Goal: Task Accomplishment & Management: Complete application form

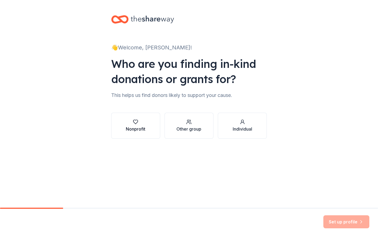
click at [131, 131] on div "Nonprofit" at bounding box center [136, 128] width 20 height 7
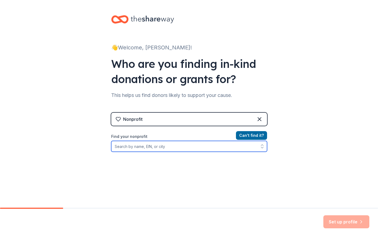
click at [162, 146] on input "Find your nonprofit" at bounding box center [189, 146] width 156 height 11
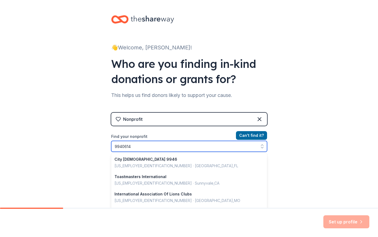
type input "99406148"
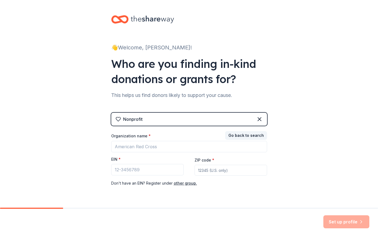
click at [322, 160] on div "👋 Welcome, [PERSON_NAME]! Who are you finding in-kind donations or grants for? …" at bounding box center [189, 111] width 378 height 223
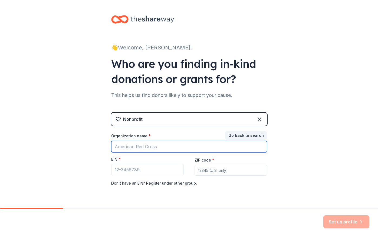
click at [154, 150] on input "Organization name *" at bounding box center [189, 146] width 156 height 11
type input "manor bike club"
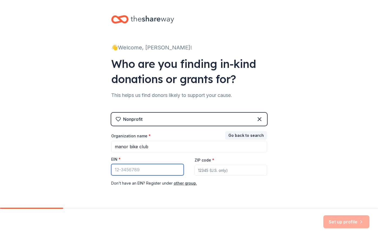
click at [155, 171] on input "EIN *" at bounding box center [147, 169] width 73 height 11
type input "[US_EMPLOYER_IDENTIFICATION_NUMBER]"
click at [223, 171] on input "ZIP code *" at bounding box center [231, 169] width 73 height 11
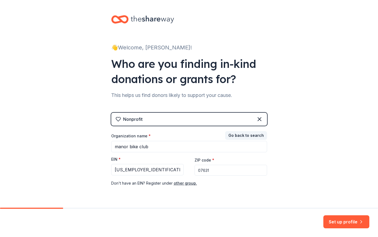
type input "07631"
click at [337, 136] on div "👋 Welcome, [PERSON_NAME]! Who are you finding in-kind donations or grants for? …" at bounding box center [189, 111] width 378 height 223
click at [344, 220] on button "Set up profile" at bounding box center [347, 221] width 46 height 13
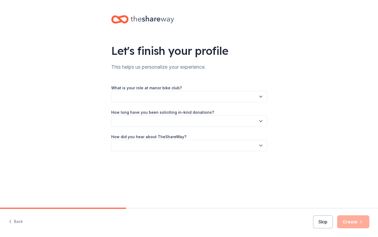
click at [175, 95] on button "button" at bounding box center [189, 96] width 156 height 11
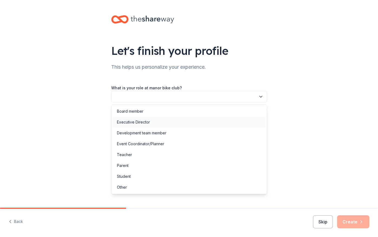
click at [153, 120] on div "Executive Director" at bounding box center [189, 121] width 153 height 11
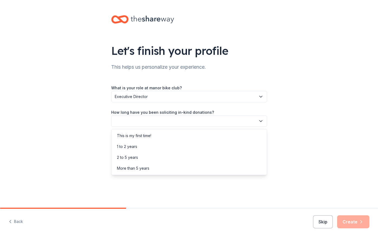
click at [153, 120] on button "button" at bounding box center [189, 120] width 156 height 11
click at [152, 143] on div "1 to 2 years" at bounding box center [189, 146] width 153 height 11
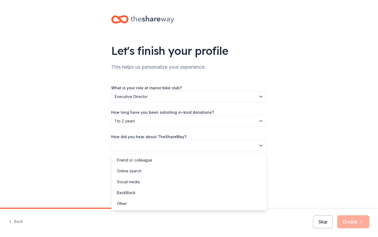
click at [152, 143] on button "button" at bounding box center [189, 145] width 156 height 11
click at [146, 202] on div "Other" at bounding box center [189, 203] width 153 height 11
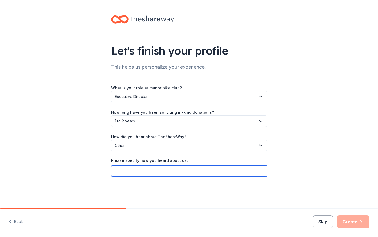
click at [156, 170] on input "Please specify how you heard about us:" at bounding box center [189, 170] width 156 height 11
type input "Facebook PTO group and another mom"
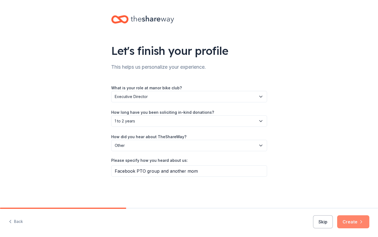
click at [355, 221] on button "Create" at bounding box center [354, 221] width 32 height 13
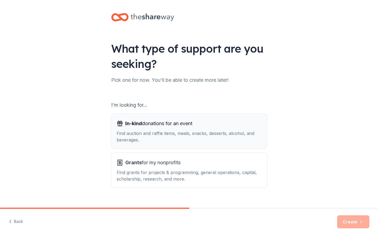
scroll to position [3, 0]
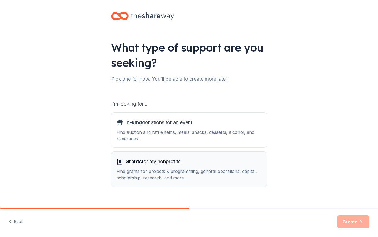
click at [184, 164] on div "Grants for my nonprofits" at bounding box center [189, 161] width 145 height 9
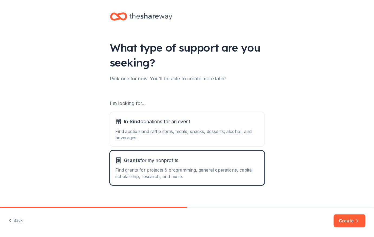
scroll to position [4, 0]
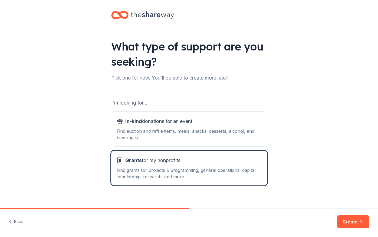
click at [335, 219] on div "Back Create" at bounding box center [189, 222] width 378 height 28
click at [340, 219] on button "Create" at bounding box center [354, 221] width 32 height 13
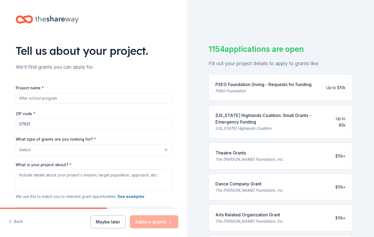
click at [77, 99] on input "Project name *" at bounding box center [94, 98] width 156 height 11
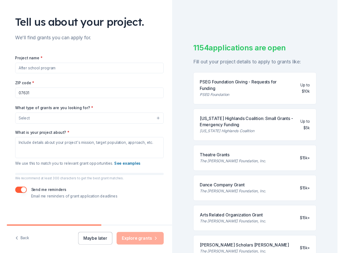
scroll to position [35, 0]
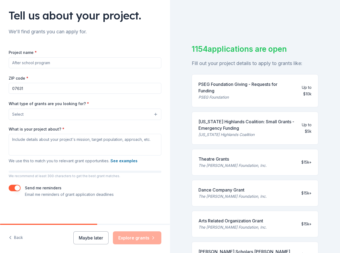
paste input "Manor Bike Club After-School & Youth Sports Support"
type input "Manor Bike Club After-School & Youth Sports Support"
click at [43, 114] on button "Select" at bounding box center [85, 114] width 153 height 11
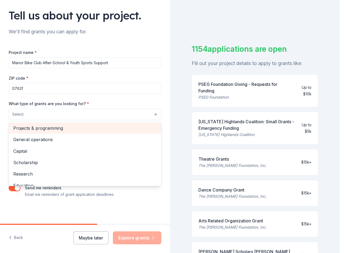
click at [48, 130] on span "Projects & programming" at bounding box center [85, 128] width 144 height 7
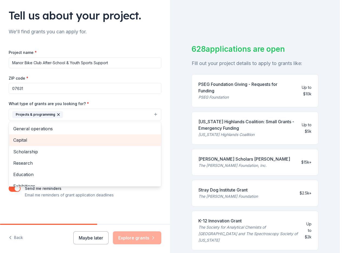
click at [41, 140] on span "Capital" at bounding box center [85, 140] width 144 height 7
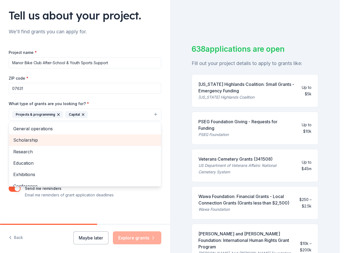
click at [43, 143] on span "Scholarship" at bounding box center [85, 140] width 144 height 7
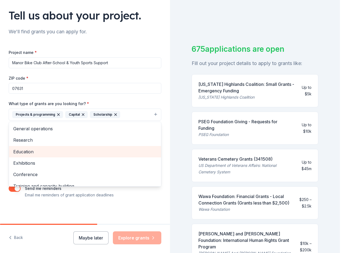
click at [40, 150] on span "Education" at bounding box center [85, 151] width 144 height 7
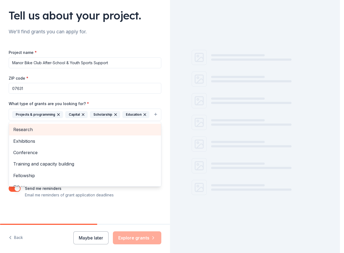
scroll to position [18, 0]
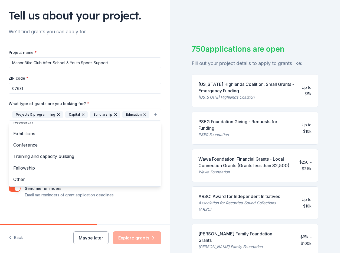
click at [4, 158] on div "Tell us about your project. We'll find grants you can apply for. Project name *…" at bounding box center [85, 95] width 170 height 260
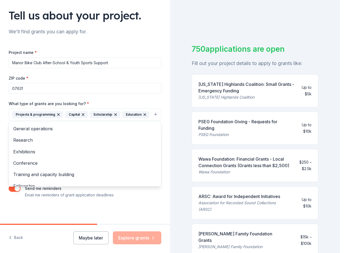
click at [66, 118] on div "Projects & programming Capital Scholarship Education" at bounding box center [80, 114] width 137 height 7
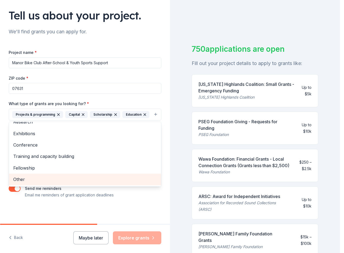
click at [53, 183] on span "Other" at bounding box center [85, 179] width 144 height 7
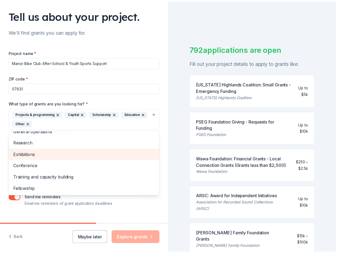
scroll to position [0, 0]
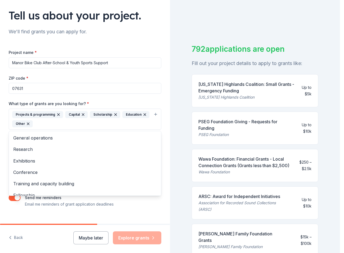
drag, startPoint x: 4, startPoint y: 150, endPoint x: 38, endPoint y: 153, distance: 34.0
click at [7, 152] on div "Tell us about your project. We'll find grants you can apply for. Project name *…" at bounding box center [85, 99] width 170 height 269
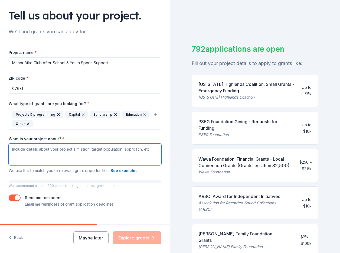
click at [39, 153] on textarea "What is your project about? *" at bounding box center [85, 155] width 153 height 22
paste textarea "Youth programs, after-school enrichment, community sports, health & wellness, e…"
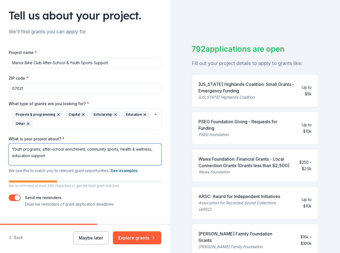
drag, startPoint x: 81, startPoint y: 158, endPoint x: -46, endPoint y: 131, distance: 130.0
click at [0, 131] on html "Tell us about your project. We'll find grants you can apply for. Project name *…" at bounding box center [170, 126] width 340 height 253
paste textarea "“Building stronger futures through play, learning, and teamwork.”"
paste textarea "Manor Bike Club is a registered 501(c)(3) nonprofit based in [GEOGRAPHIC_DATA],…"
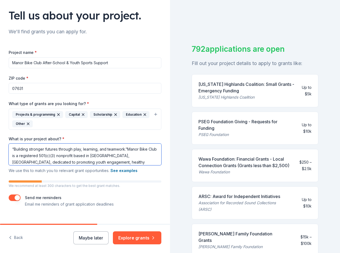
scroll to position [31, 0]
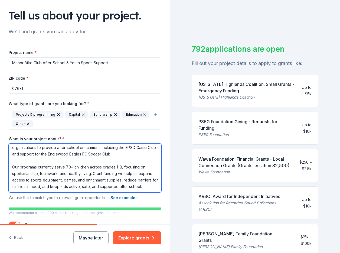
click at [121, 163] on textarea "“Building stronger futures through play, learning, and teamwork.”Manor Bike Clu…" at bounding box center [85, 168] width 153 height 49
click at [104, 151] on textarea "“Building stronger futures through play, learning, and teamwork.”Manor Bike Clu…" at bounding box center [85, 168] width 153 height 49
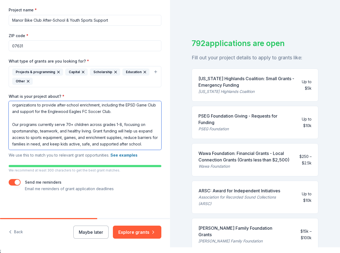
scroll to position [7, 0]
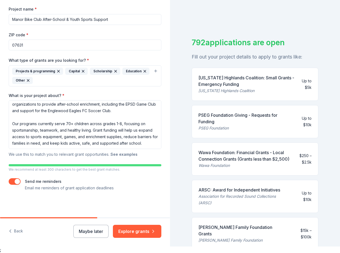
click at [117, 154] on button "See examples" at bounding box center [124, 154] width 27 height 7
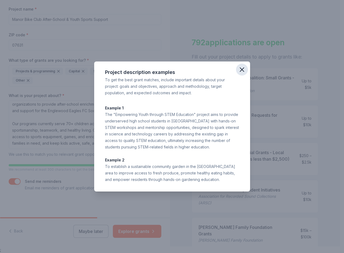
click at [243, 71] on icon "button" at bounding box center [242, 70] width 8 height 8
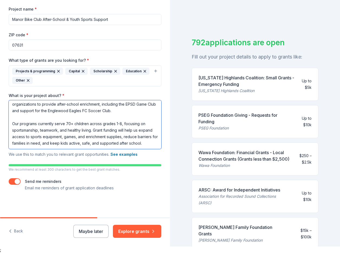
click at [66, 134] on textarea "“Building stronger futures through play, learning, and teamwork.”Manor Bike Clu…" at bounding box center [85, 124] width 153 height 49
paste textarea "Manor Bike Club is a registered 501(c)(3) nonprofit dedicated to expanding equi…"
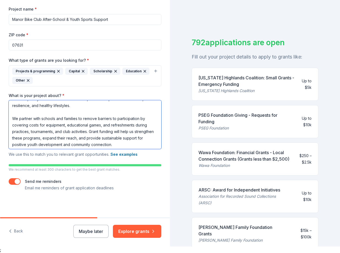
scroll to position [47, 0]
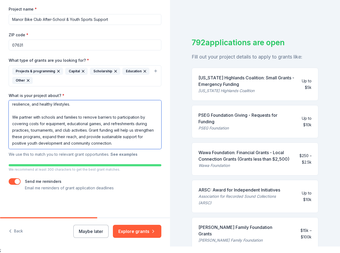
paste textarea "With your support, we can continue removing barriers for local youth, ensuring …"
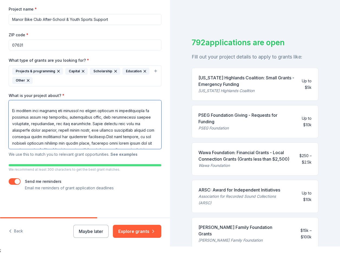
scroll to position [64, 0]
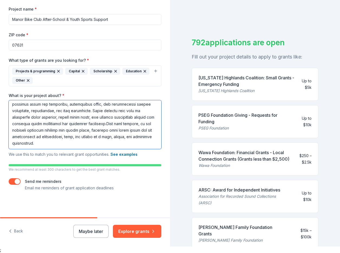
click at [134, 126] on textarea "What is your project about? *" at bounding box center [85, 124] width 153 height 49
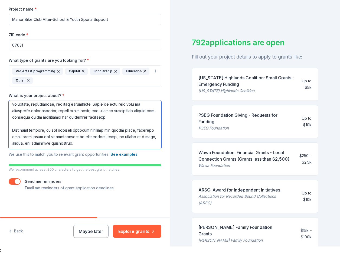
scroll to position [73, 0]
type textarea "Lorem Ipsu Dolo si a consectetu 287(a)(6) elitseddo eiusmodte in utlaboree dolo…"
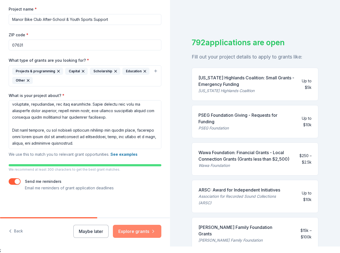
click at [132, 229] on button "Explore grants" at bounding box center [137, 231] width 48 height 13
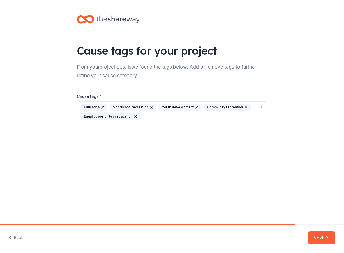
click at [165, 116] on div "Education Sports and recreation Youth development Community recreation Equal op…" at bounding box center [168, 112] width 177 height 16
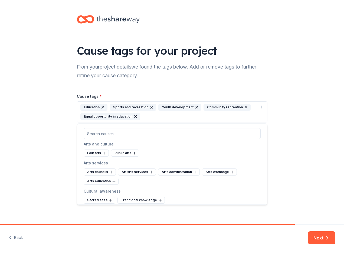
scroll to position [5, 0]
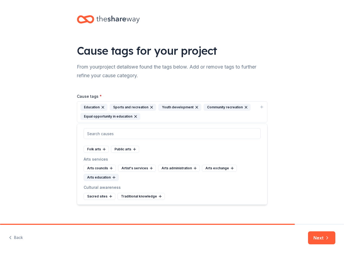
click at [103, 179] on div "Arts education" at bounding box center [101, 177] width 35 height 7
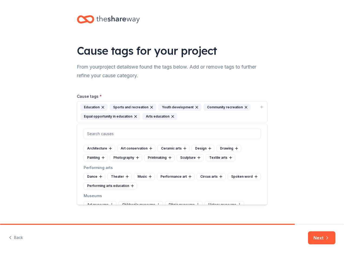
scroll to position [71, 0]
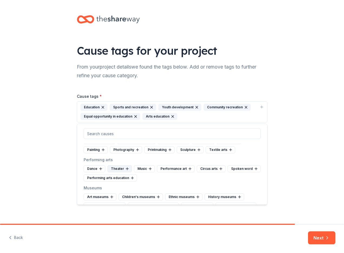
click at [120, 170] on div "Theater" at bounding box center [120, 168] width 24 height 7
click at [124, 178] on div "Performing arts education" at bounding box center [110, 177] width 53 height 7
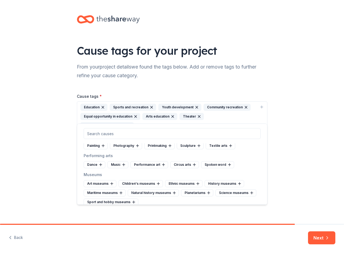
scroll to position [76, 0]
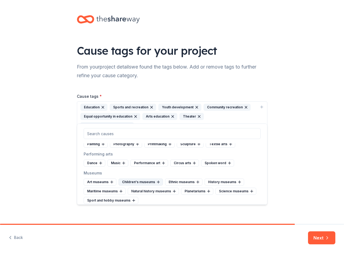
click at [147, 180] on div "Children's museums" at bounding box center [141, 182] width 44 height 7
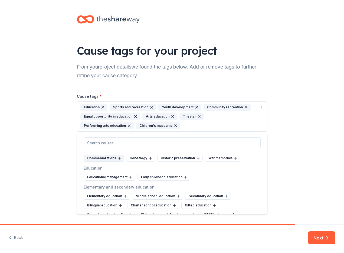
scroll to position [193, 0]
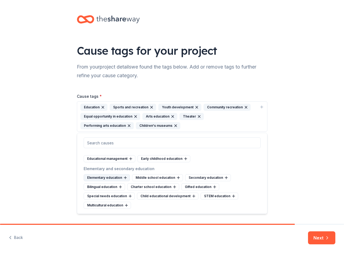
click at [114, 179] on div "Elementary education" at bounding box center [107, 177] width 46 height 7
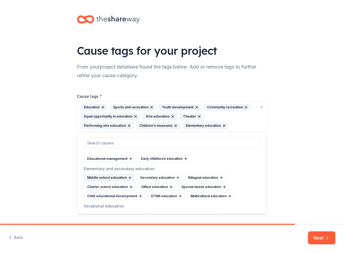
click at [116, 179] on div "Middle school education" at bounding box center [109, 177] width 51 height 7
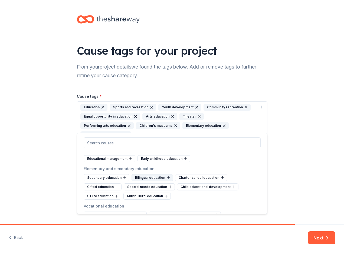
click at [149, 176] on div "Bilingual education" at bounding box center [152, 177] width 41 height 7
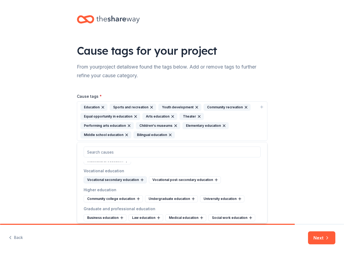
scroll to position [230, 0]
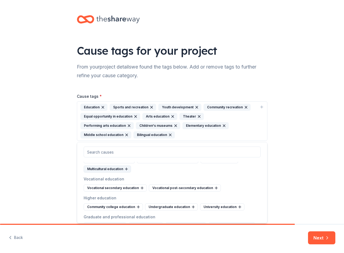
click at [112, 170] on div "Multicultural education" at bounding box center [107, 169] width 47 height 7
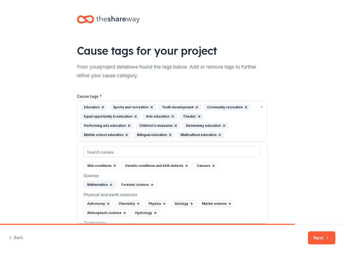
scroll to position [917, 0]
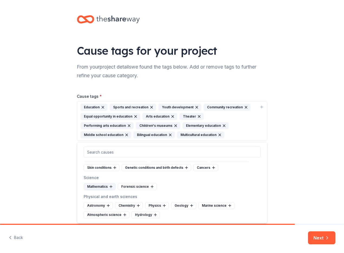
click at [102, 190] on div "Mathematics" at bounding box center [100, 186] width 32 height 7
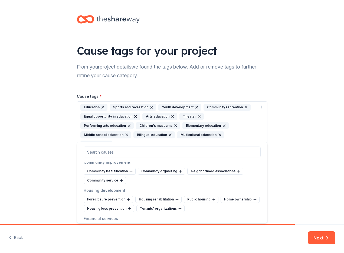
scroll to position [1722, 0]
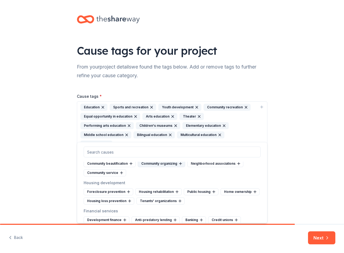
click at [153, 167] on div "Community organizing" at bounding box center [161, 163] width 47 height 7
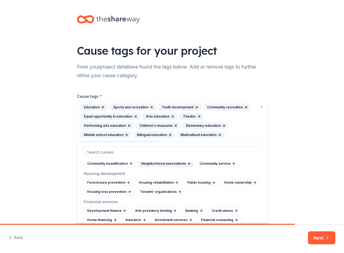
click at [166, 167] on div "Neighborhood associations" at bounding box center [166, 163] width 56 height 7
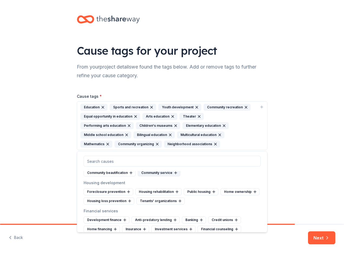
click at [154, 176] on div "Community service" at bounding box center [159, 172] width 43 height 7
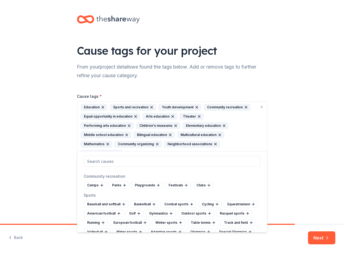
scroll to position [1947, 0]
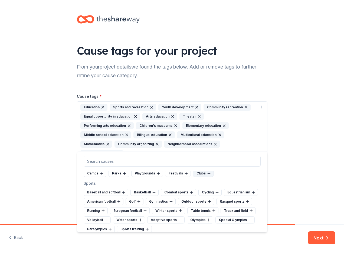
click at [198, 177] on div "Clubs" at bounding box center [203, 173] width 21 height 7
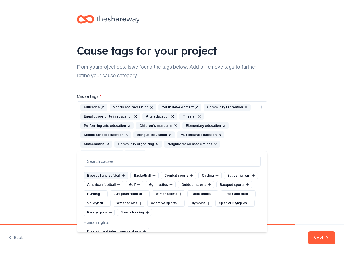
scroll to position [1964, 0]
click at [196, 188] on div "Outdoor sports" at bounding box center [196, 184] width 36 height 7
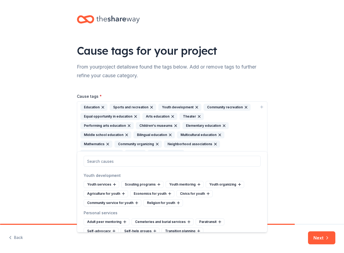
scroll to position [2252, 0]
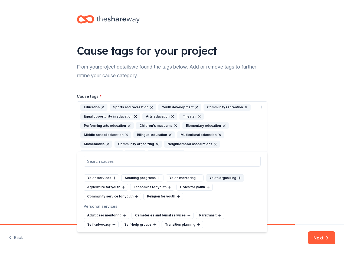
click at [213, 182] on div "Youth organizing" at bounding box center [225, 177] width 38 height 7
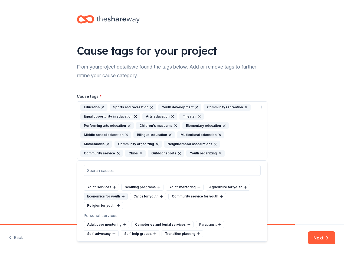
click at [120, 200] on div "Economics for youth" at bounding box center [106, 196] width 44 height 7
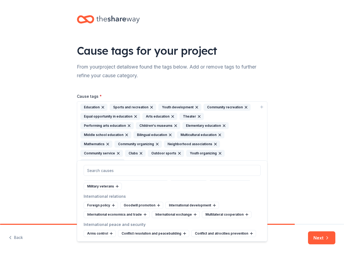
scroll to position [2393, 0]
click at [296, 203] on div "Cause tags for your project From your project details we found the tags below. …" at bounding box center [172, 112] width 344 height 225
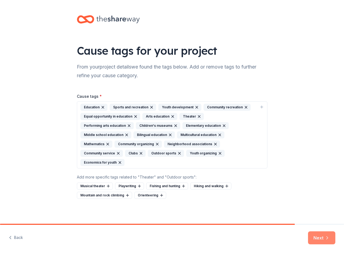
click at [318, 236] on button "Next" at bounding box center [321, 237] width 27 height 13
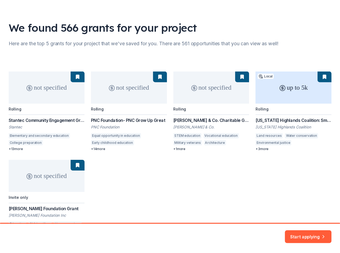
scroll to position [40, 0]
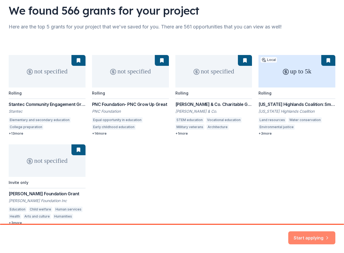
click at [305, 236] on button "Start applying" at bounding box center [312, 234] width 47 height 13
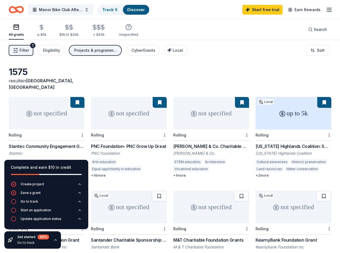
click at [129, 109] on div "not specified" at bounding box center [129, 113] width 76 height 33
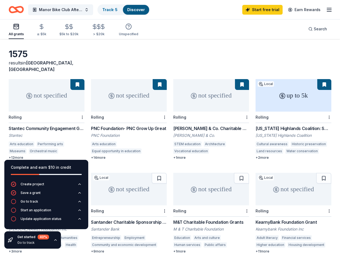
scroll to position [24, 0]
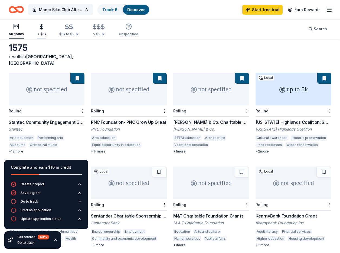
click at [42, 30] on div "≤ $5k" at bounding box center [41, 30] width 9 height 13
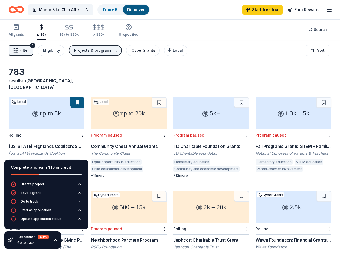
click at [144, 50] on div "CyberGrants" at bounding box center [144, 50] width 24 height 7
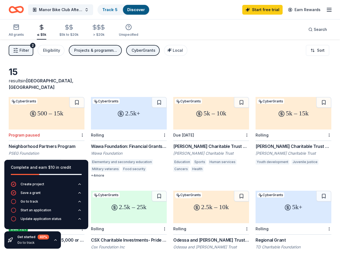
click at [132, 118] on div "2.5k+" at bounding box center [129, 113] width 76 height 33
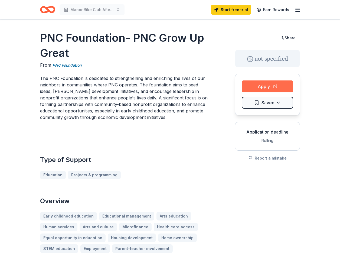
click at [279, 84] on button "Apply" at bounding box center [267, 86] width 51 height 12
click at [170, 84] on p "The PNC Foundation is dedicated to strengthening and enriching the lives of our…" at bounding box center [124, 98] width 169 height 46
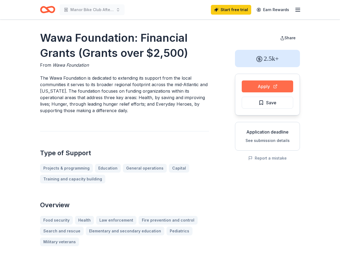
click at [281, 87] on button "Apply" at bounding box center [267, 86] width 51 height 12
